Goal: Navigation & Orientation: Find specific page/section

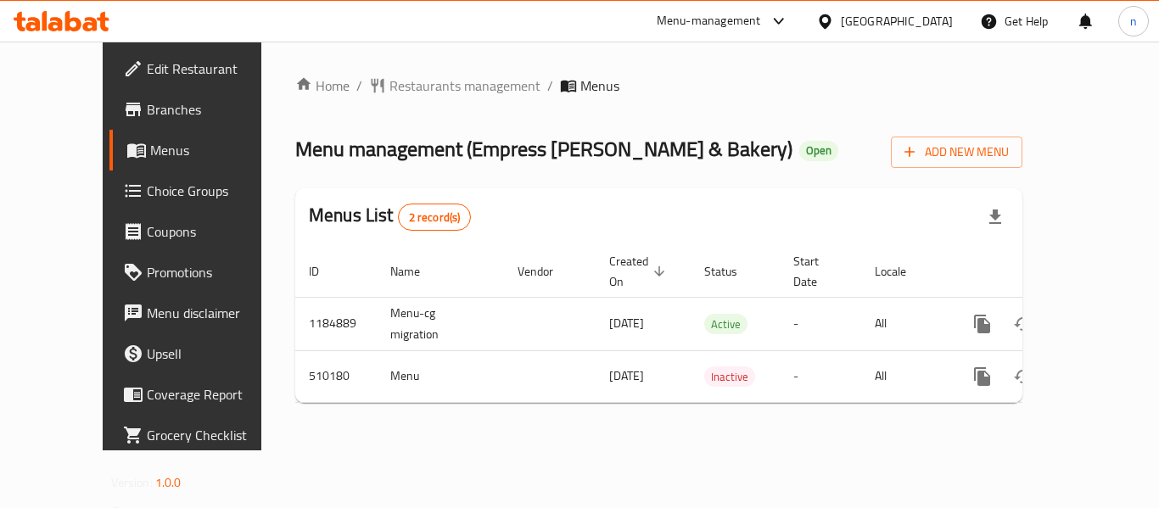
click at [831, 20] on icon at bounding box center [825, 21] width 12 height 14
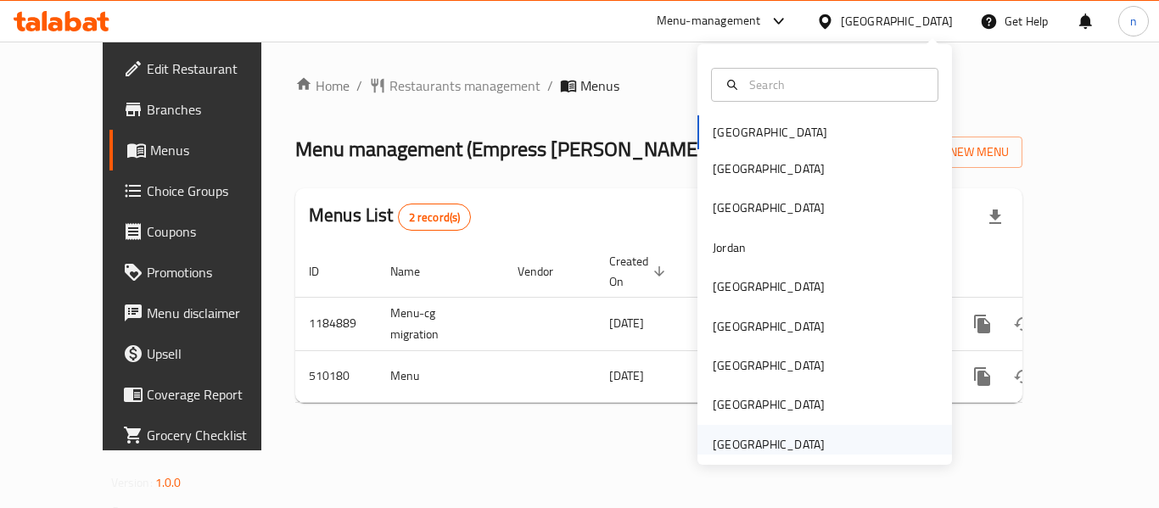
click at [724, 425] on div "[GEOGRAPHIC_DATA]" at bounding box center [768, 444] width 139 height 39
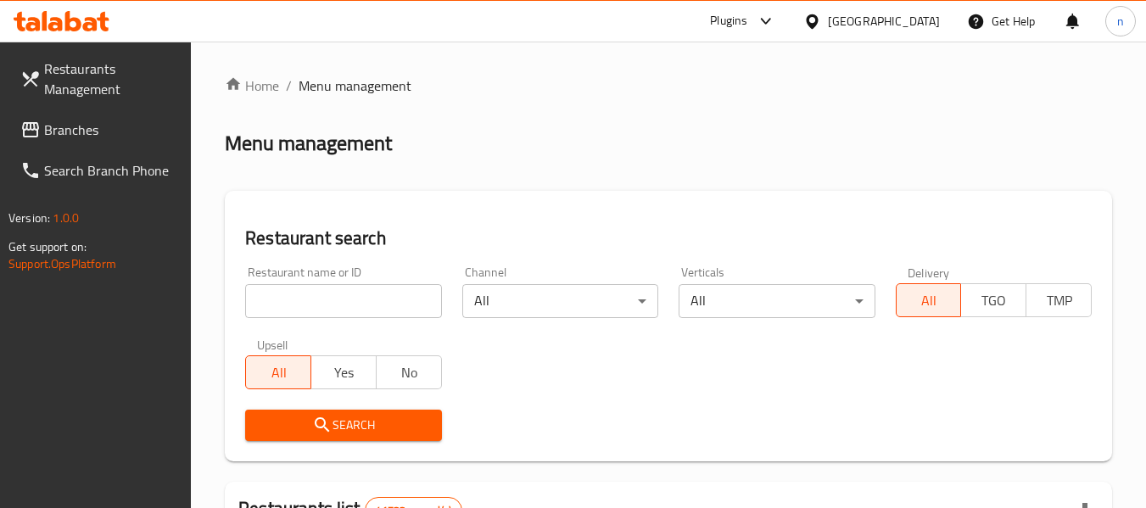
click at [767, 21] on icon at bounding box center [766, 21] width 20 height 20
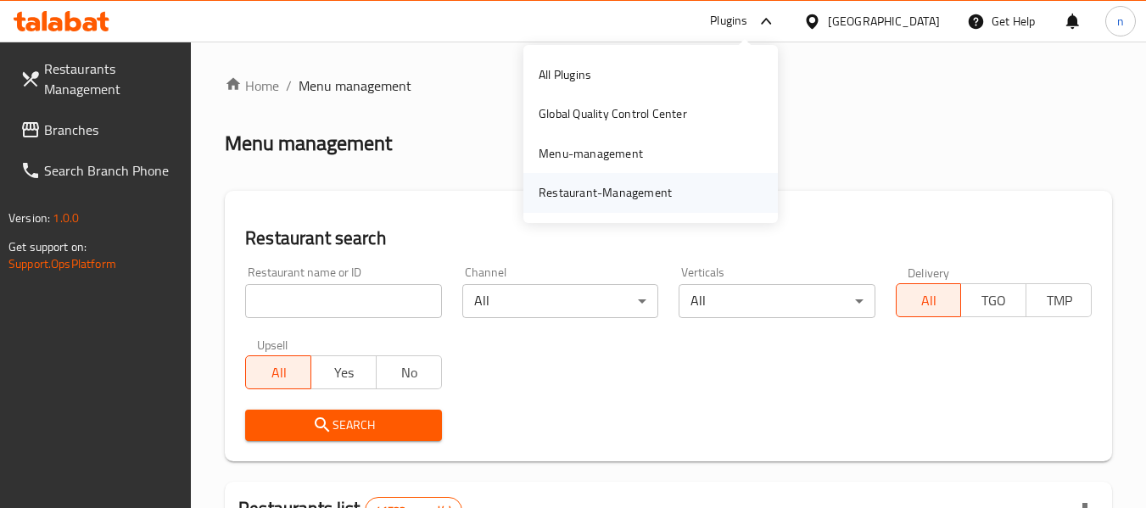
click at [631, 192] on div "Restaurant-Management" at bounding box center [605, 192] width 133 height 19
